Goal: Task Accomplishment & Management: Manage account settings

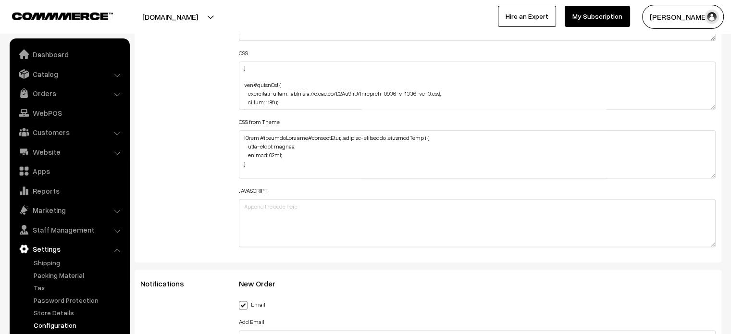
scroll to position [61, 0]
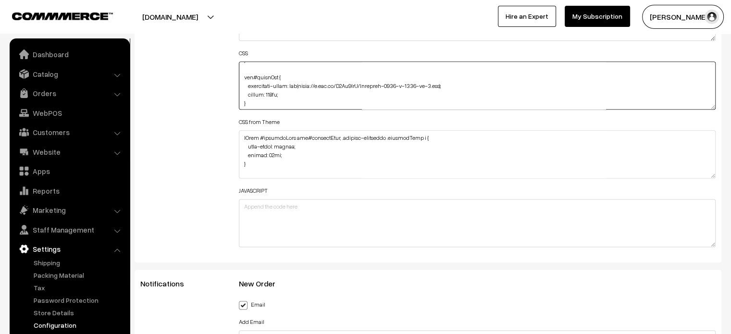
click at [302, 94] on textarea at bounding box center [477, 86] width 477 height 48
paste textarea "background-size: cover;"
click at [248, 101] on textarea at bounding box center [477, 86] width 477 height 48
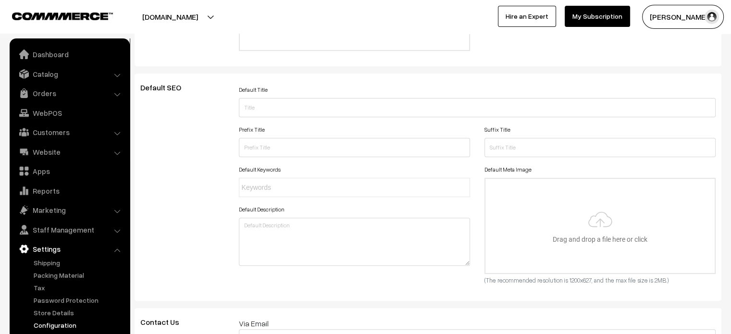
scroll to position [0, 0]
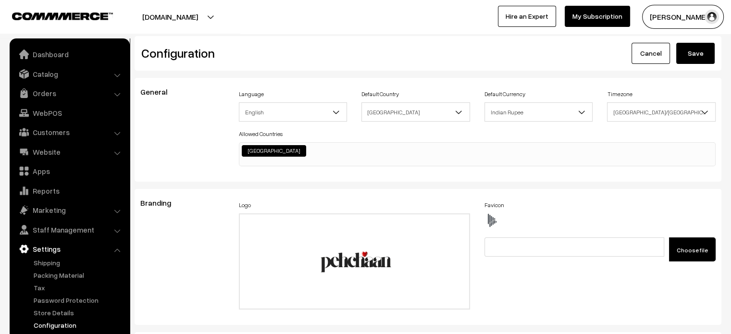
type textarea ".testimonial-wrap .slick-slide img { display: none; } .testimonials .oc-contain…"
click at [700, 58] on button "Save" at bounding box center [695, 53] width 38 height 21
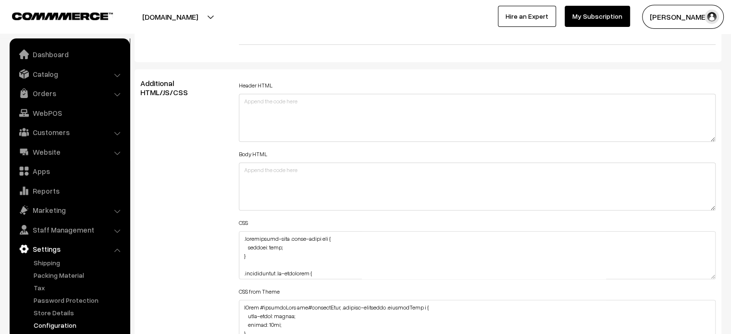
scroll to position [1046, 0]
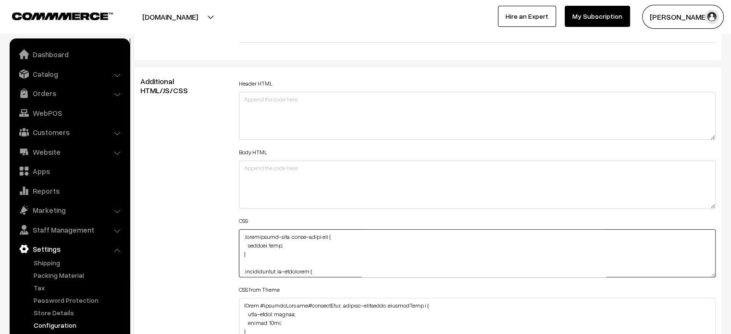
click at [242, 231] on textarea at bounding box center [477, 253] width 477 height 48
click at [246, 235] on textarea at bounding box center [477, 253] width 477 height 48
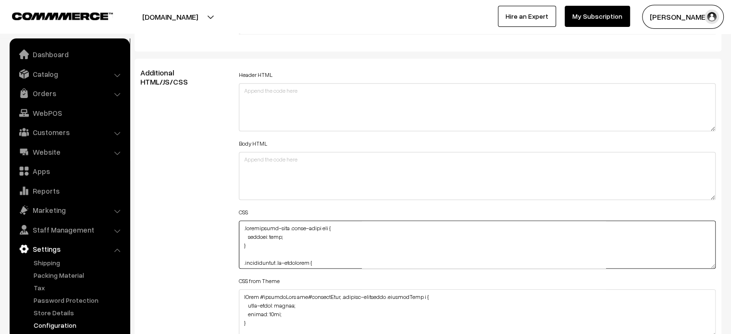
scroll to position [1063, 0]
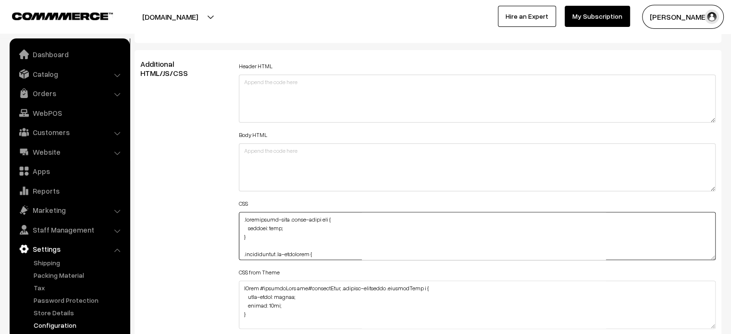
paste textarea ".testimonial-wrap .slick-next, .testimonial-wrap .slick-prev { margin-top: 0px;…"
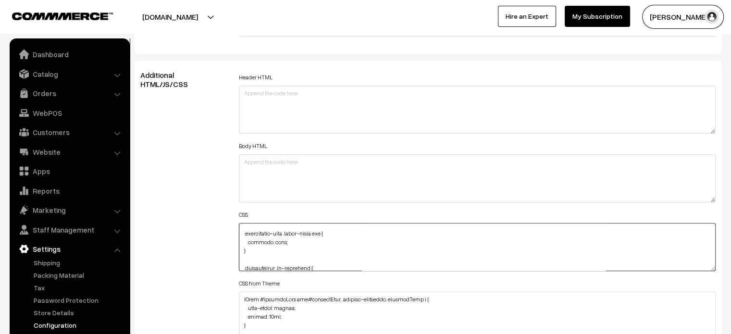
scroll to position [40, 0]
drag, startPoint x: 250, startPoint y: 253, endPoint x: 240, endPoint y: 235, distance: 21.1
click at [240, 235] on textarea at bounding box center [477, 247] width 477 height 48
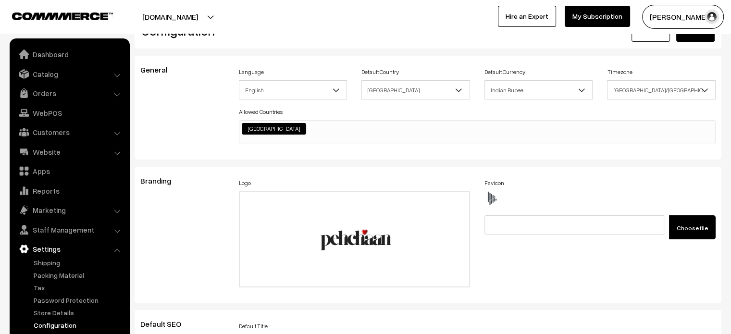
scroll to position [0, 0]
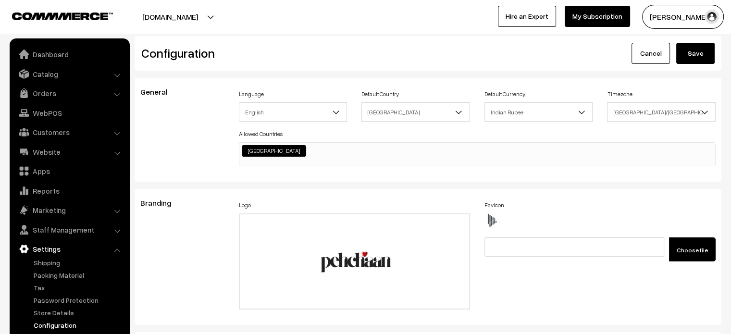
type textarea ".testimonial-wrap .slick-next, .testimonial-wrap .slick-prev { margin-top: 0px;…"
click at [697, 59] on button "Save" at bounding box center [695, 53] width 38 height 21
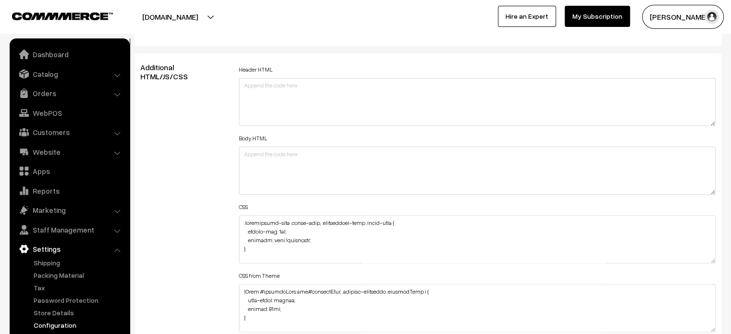
scroll to position [1061, 0]
click at [239, 221] on textarea at bounding box center [477, 238] width 477 height 48
paste textarea ".testimonial-wrap .slick-slide img { width: 1871px; height: 800px; margin-left:…"
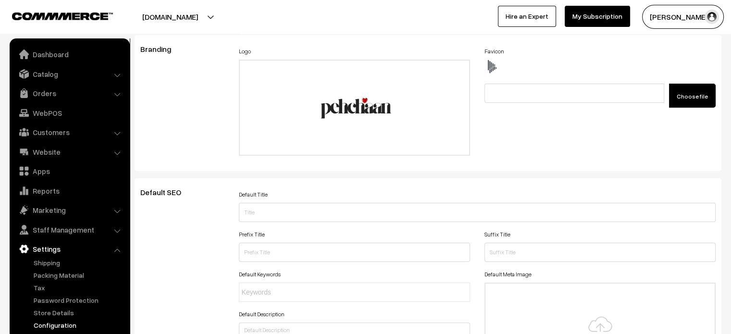
scroll to position [0, 0]
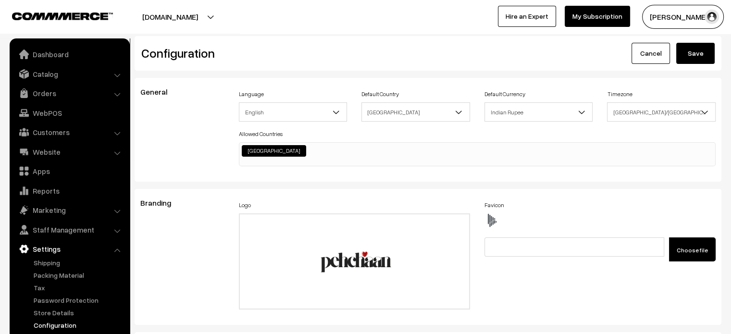
type textarea ".testimonial-wrap .slick-slide img { width: 1871px; height: 800px; margin-left:…"
click at [702, 58] on button "Save" at bounding box center [695, 53] width 38 height 21
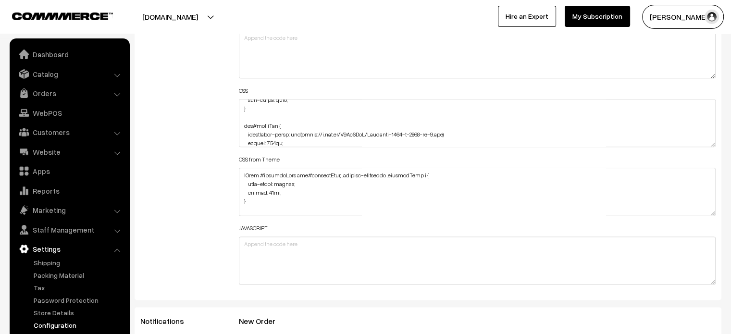
scroll to position [120, 0]
drag, startPoint x: 304, startPoint y: 131, endPoint x: 443, endPoint y: 132, distance: 138.9
click at [443, 132] on textarea at bounding box center [477, 123] width 477 height 48
